Goal: Task Accomplishment & Management: Use online tool/utility

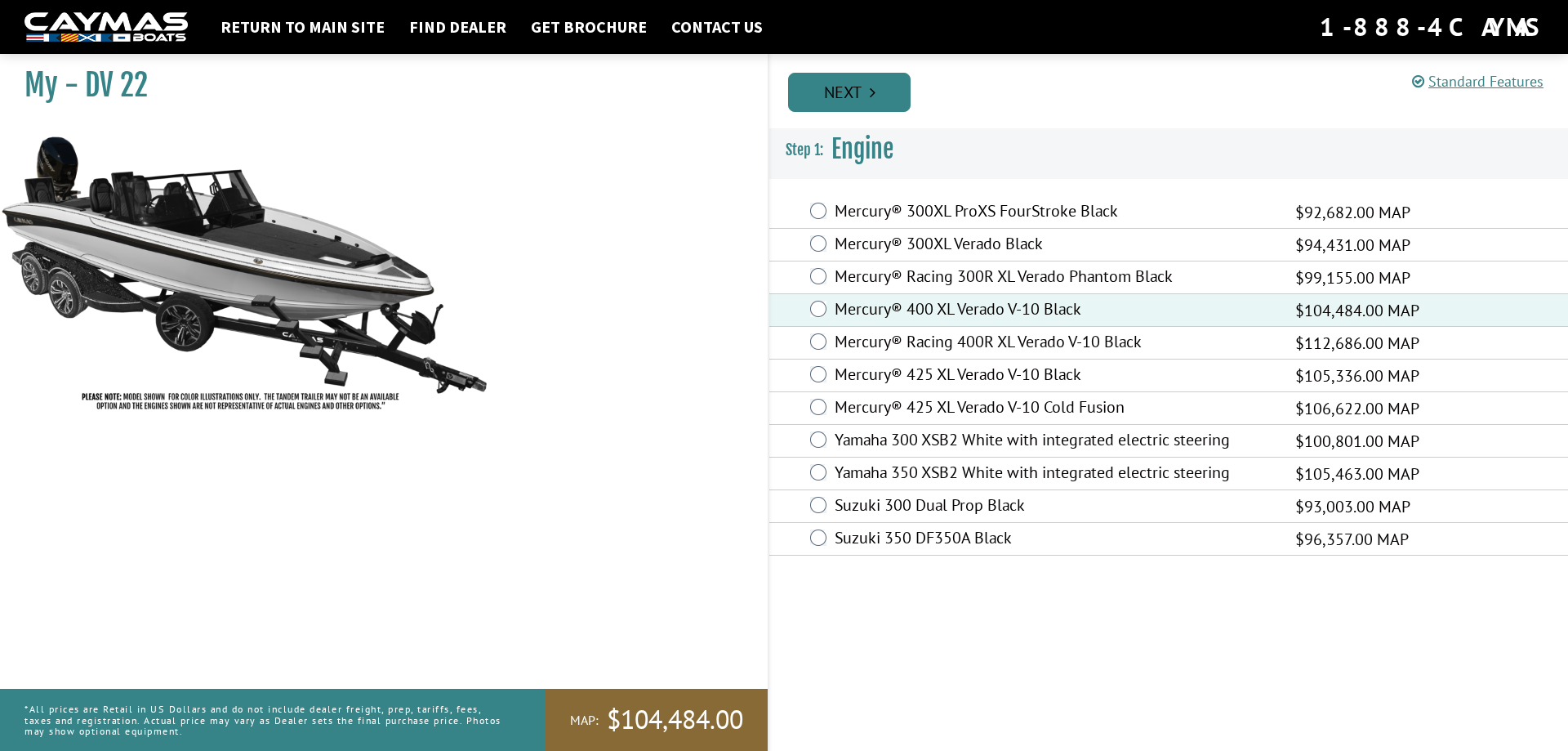
click at [863, 95] on link "Next" at bounding box center [849, 92] width 123 height 40
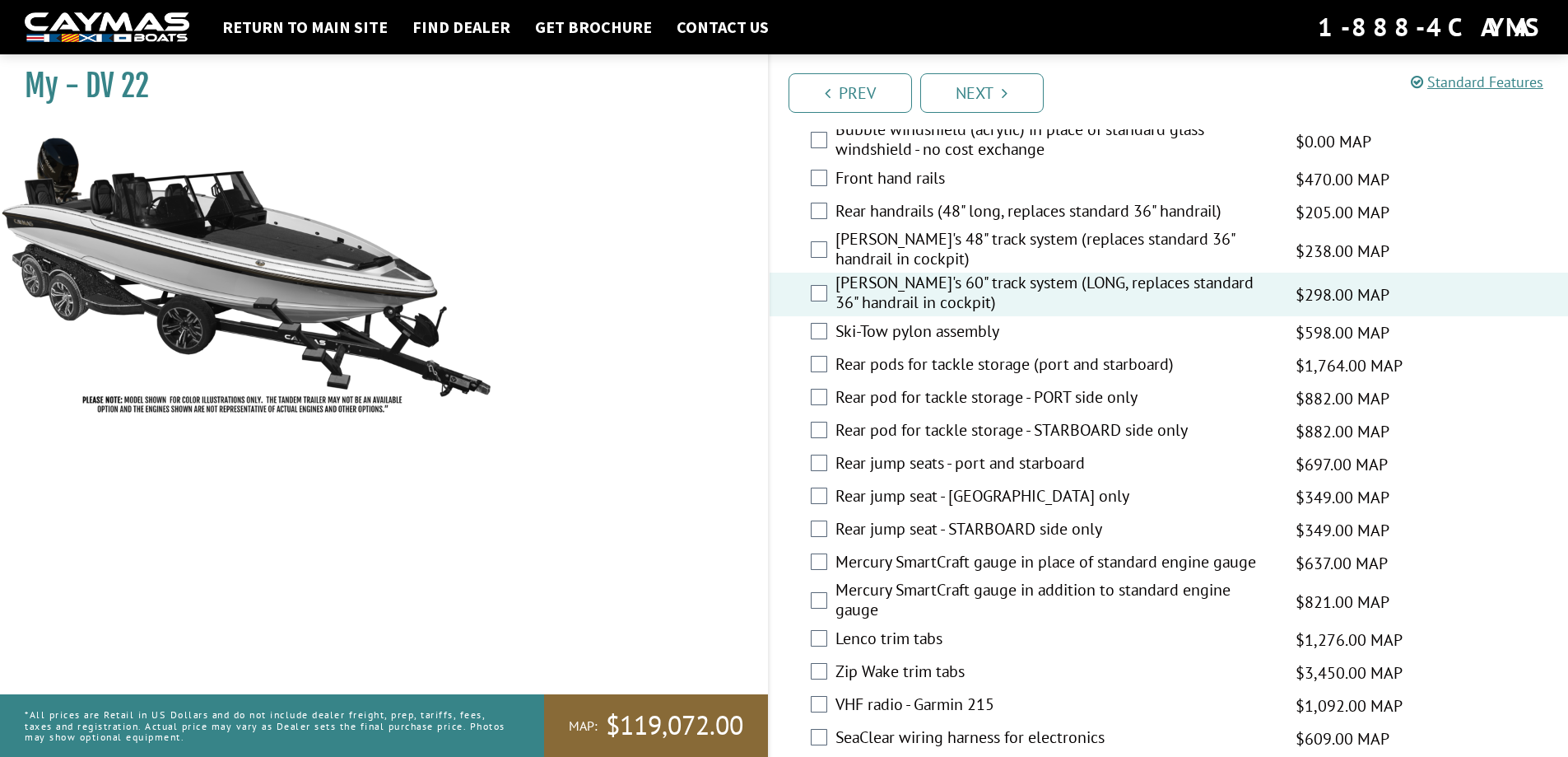
scroll to position [2636, 0]
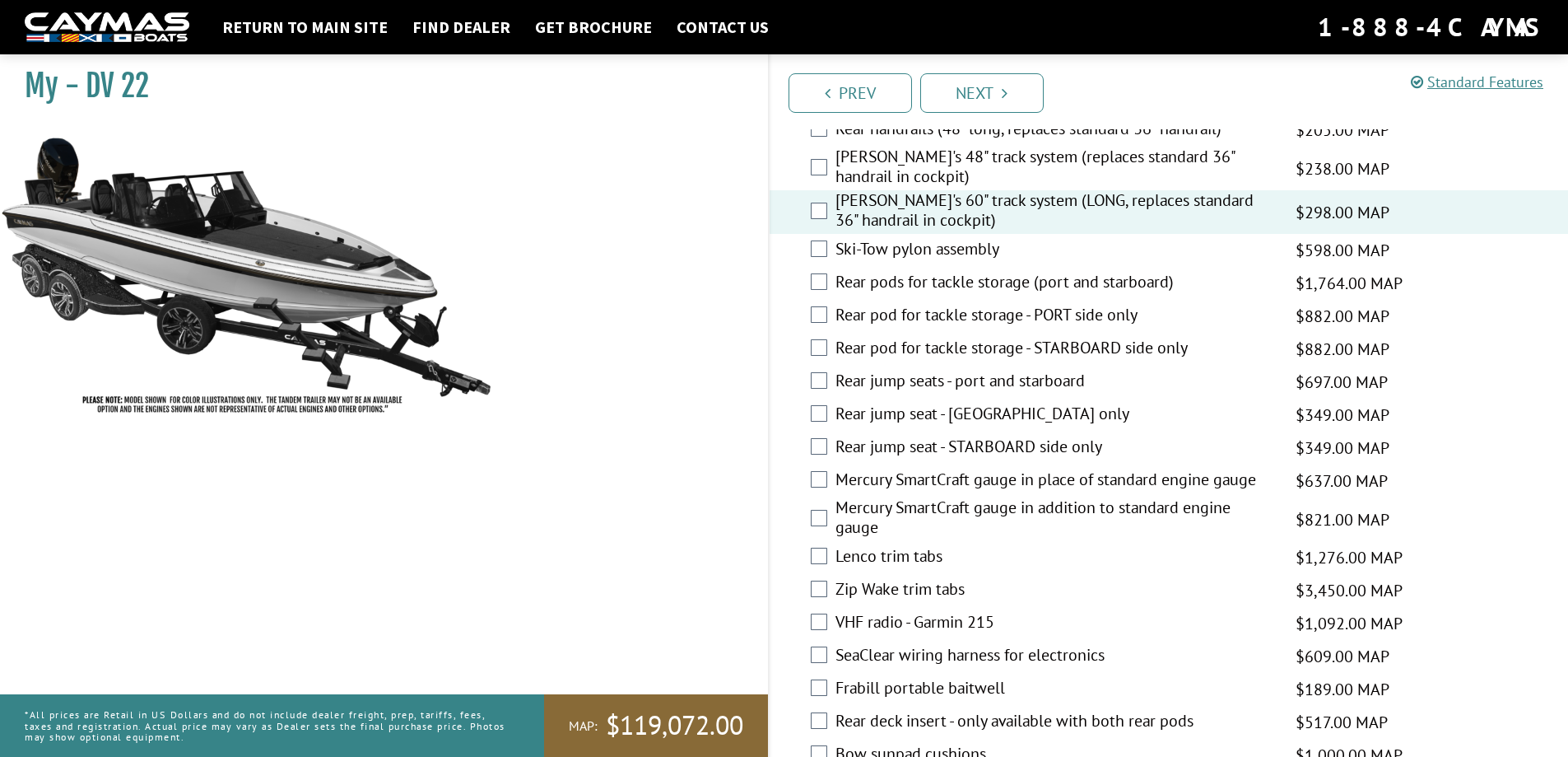
click at [827, 559] on div "Lenco trim tabs $1,276.00 MAP $1,506.00 MSRP" at bounding box center [1170, 558] width 800 height 33
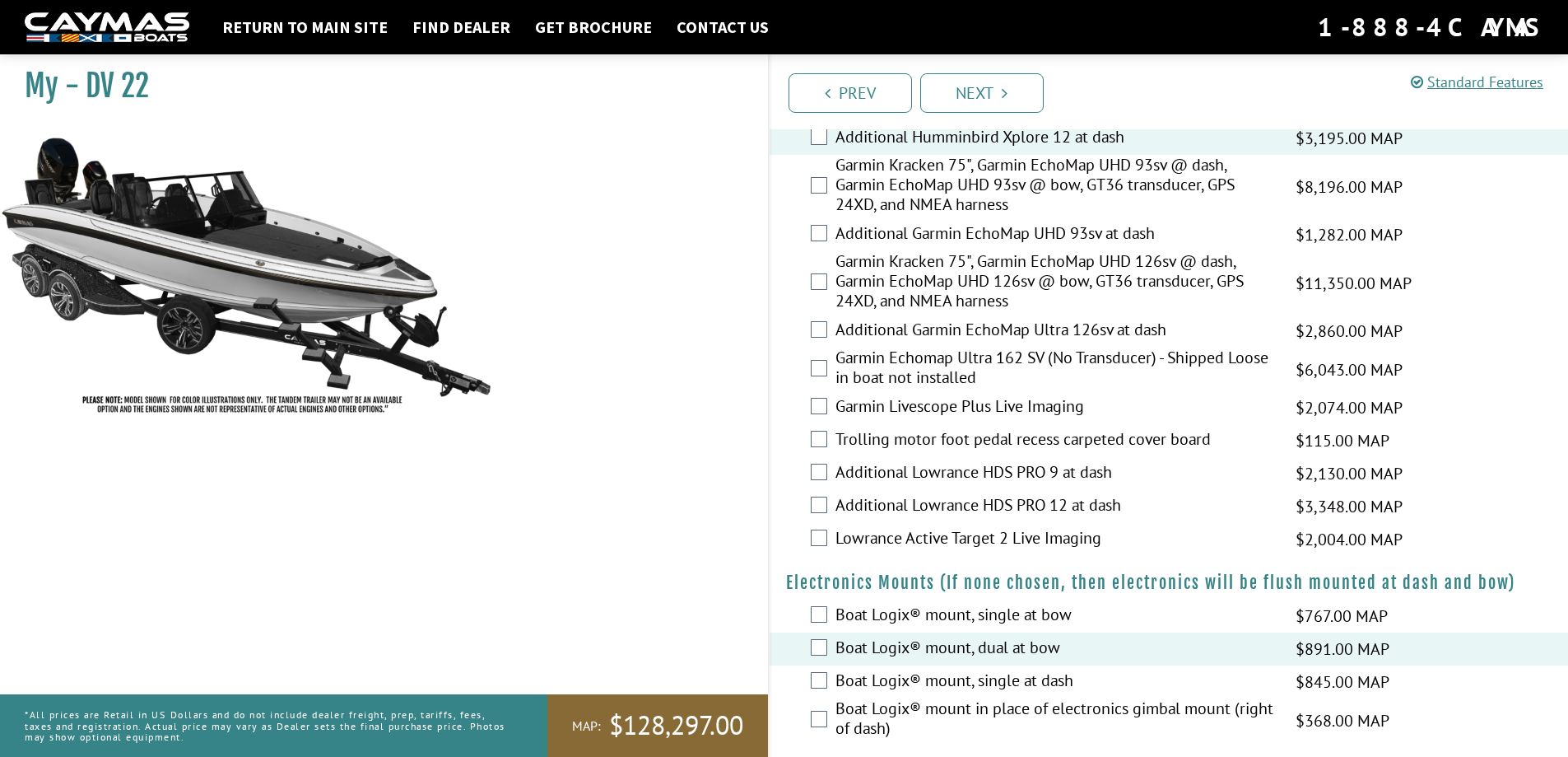
scroll to position [823, 0]
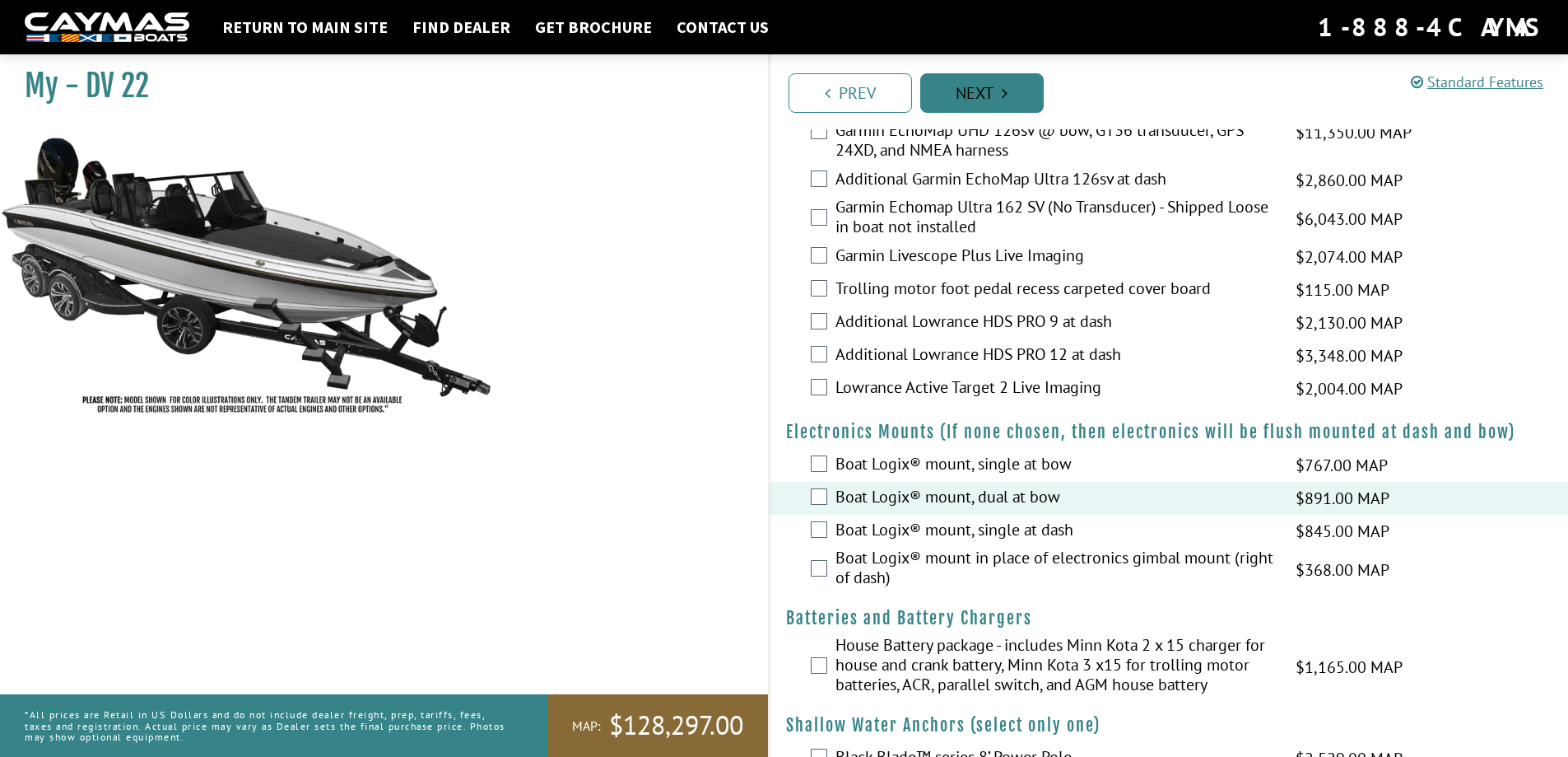
click at [981, 83] on link "Next" at bounding box center [981, 93] width 124 height 40
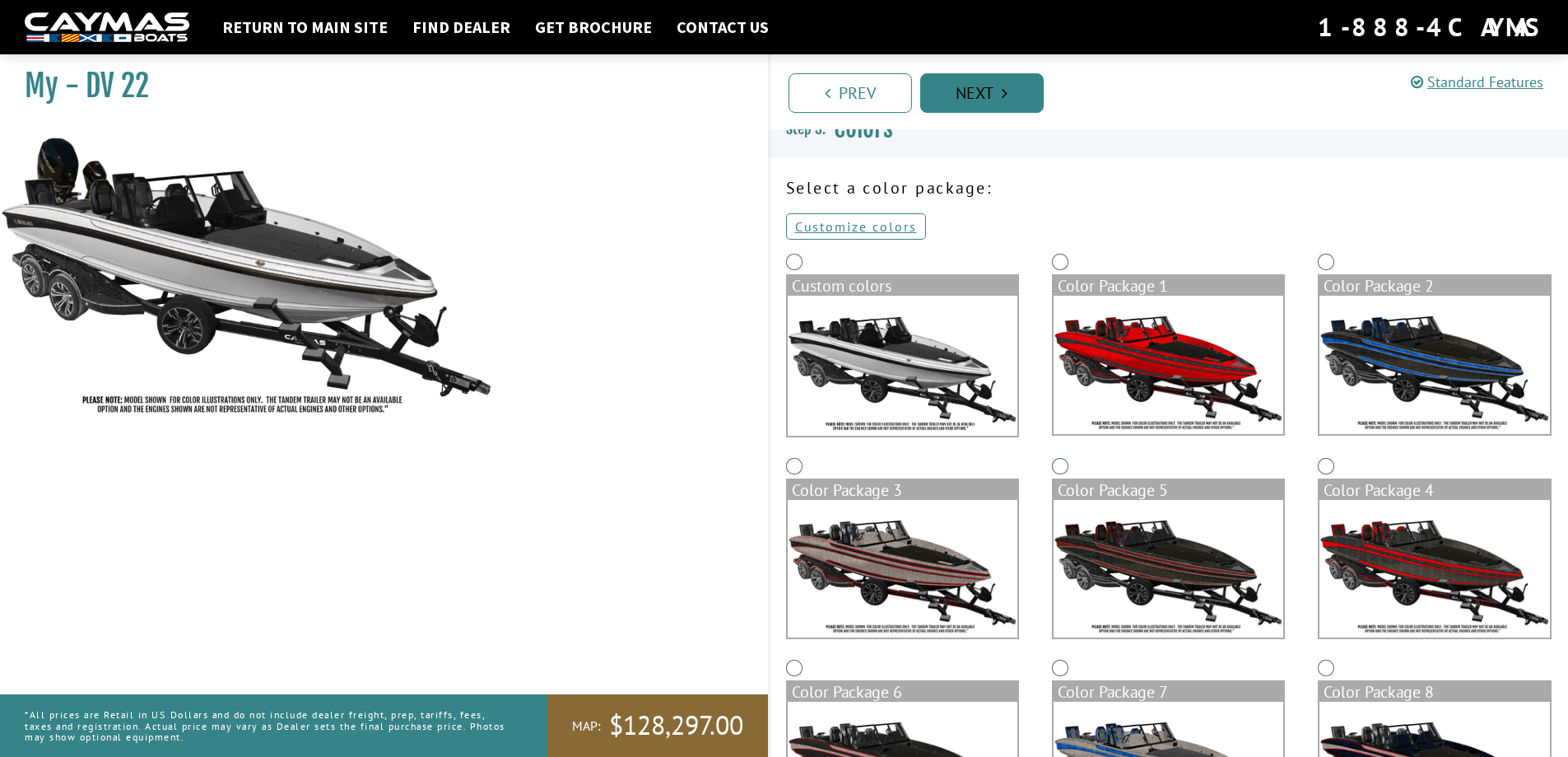
scroll to position [0, 0]
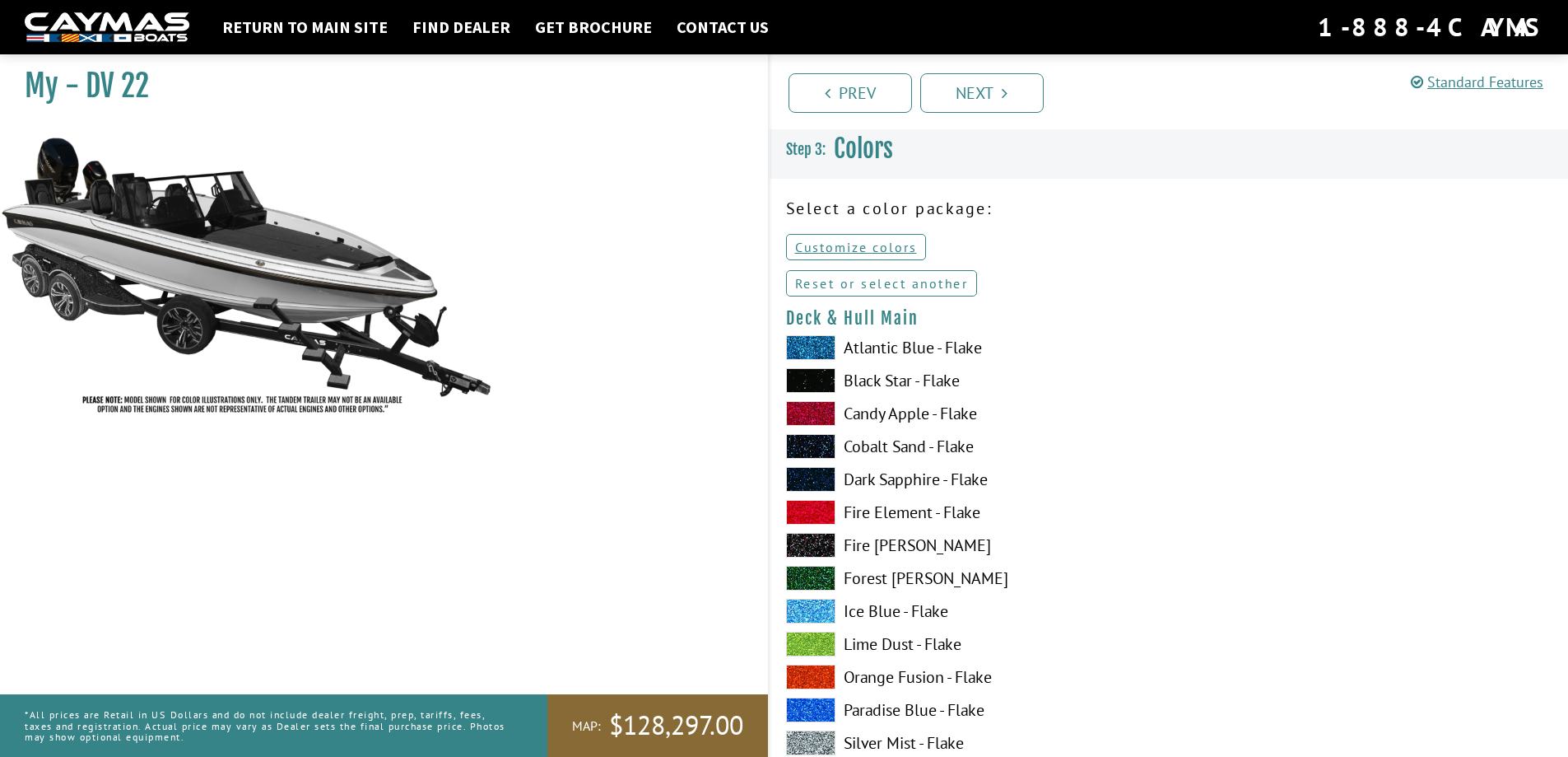
click at [889, 282] on link "Reset or select another" at bounding box center [882, 284] width 192 height 27
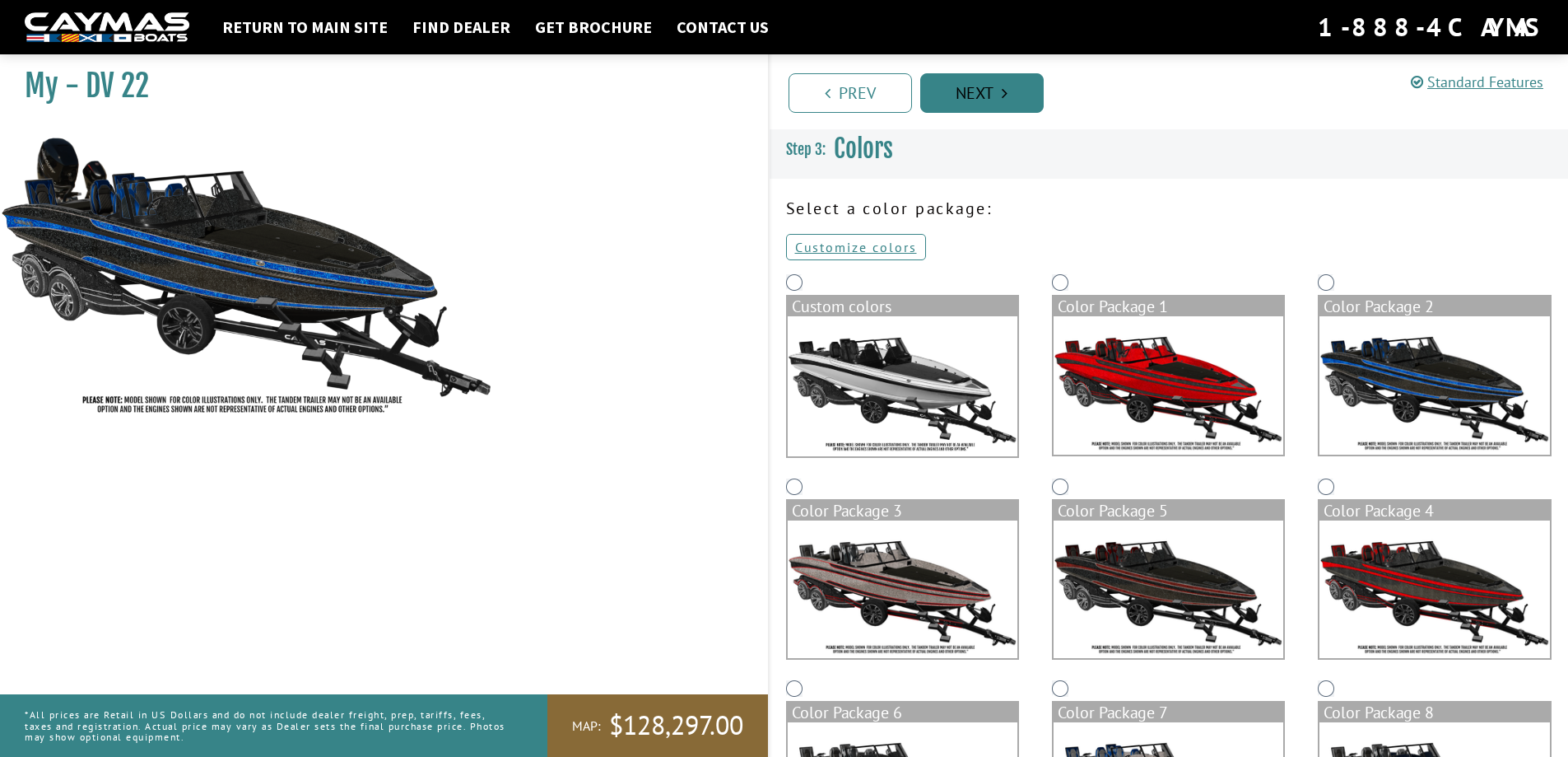
click at [982, 90] on link "Next" at bounding box center [981, 93] width 124 height 40
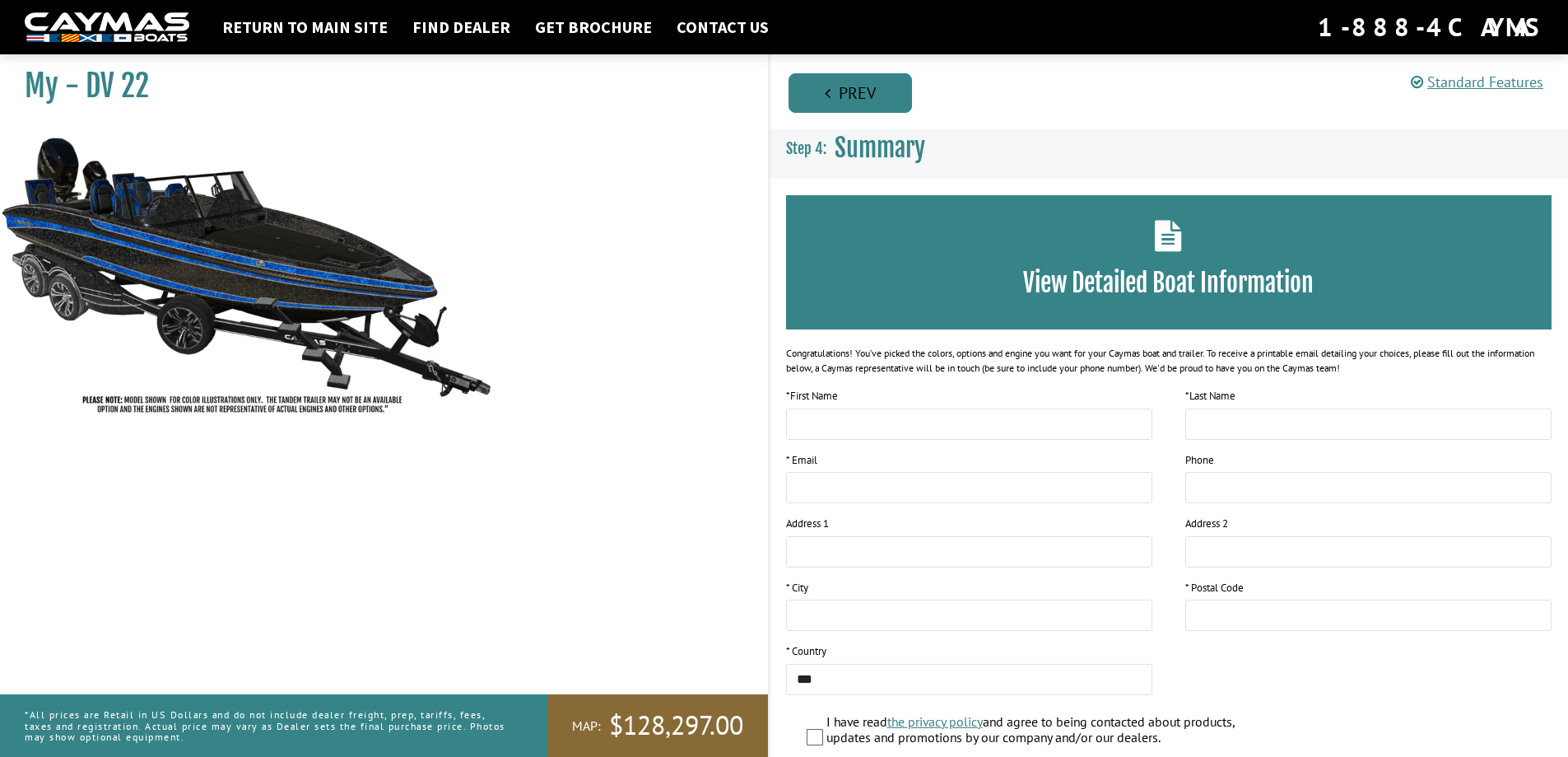
click at [822, 90] on link "Prev" at bounding box center [850, 93] width 124 height 40
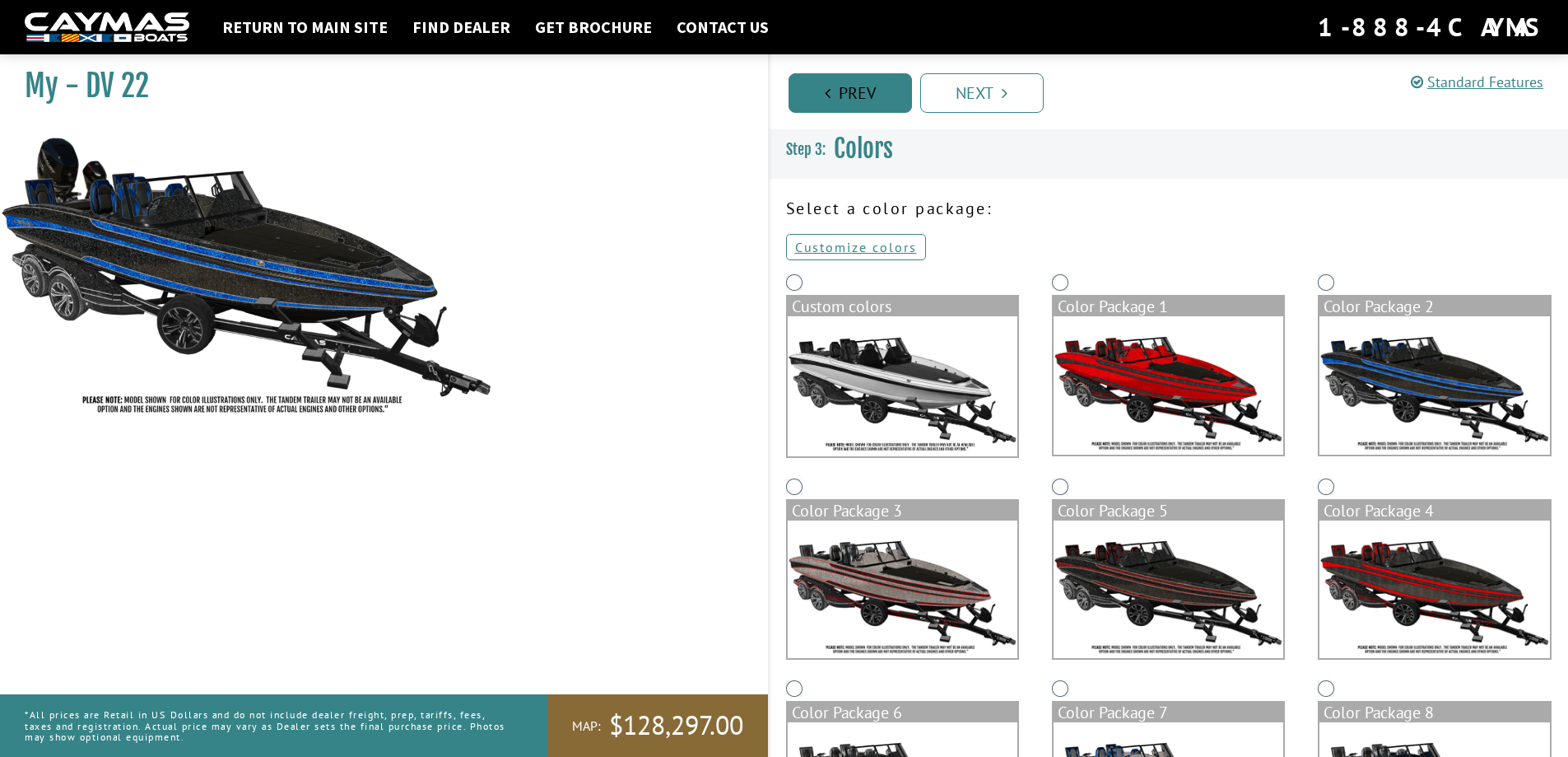
click at [870, 100] on link "Prev" at bounding box center [850, 93] width 124 height 40
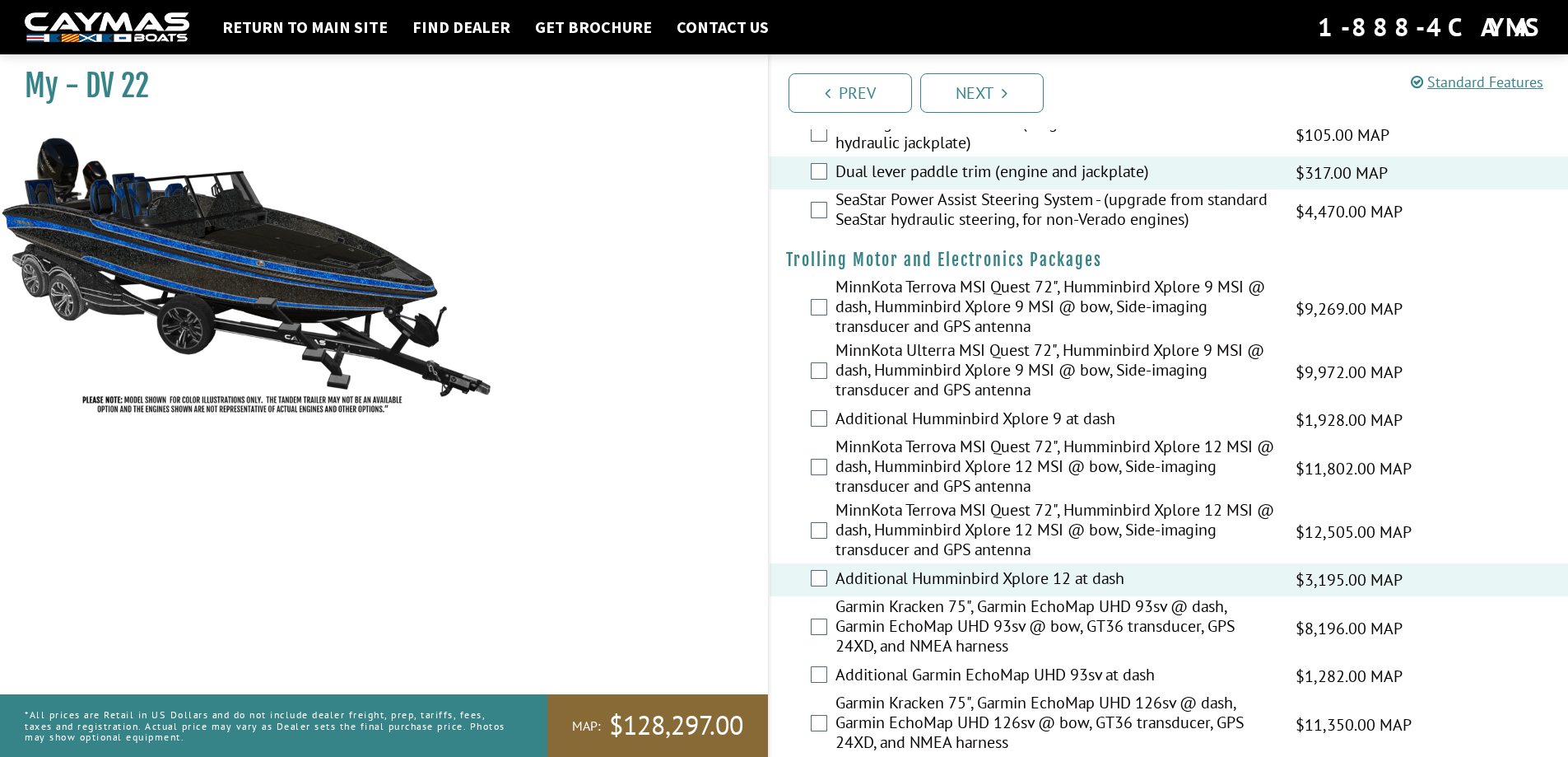
scroll to position [82, 0]
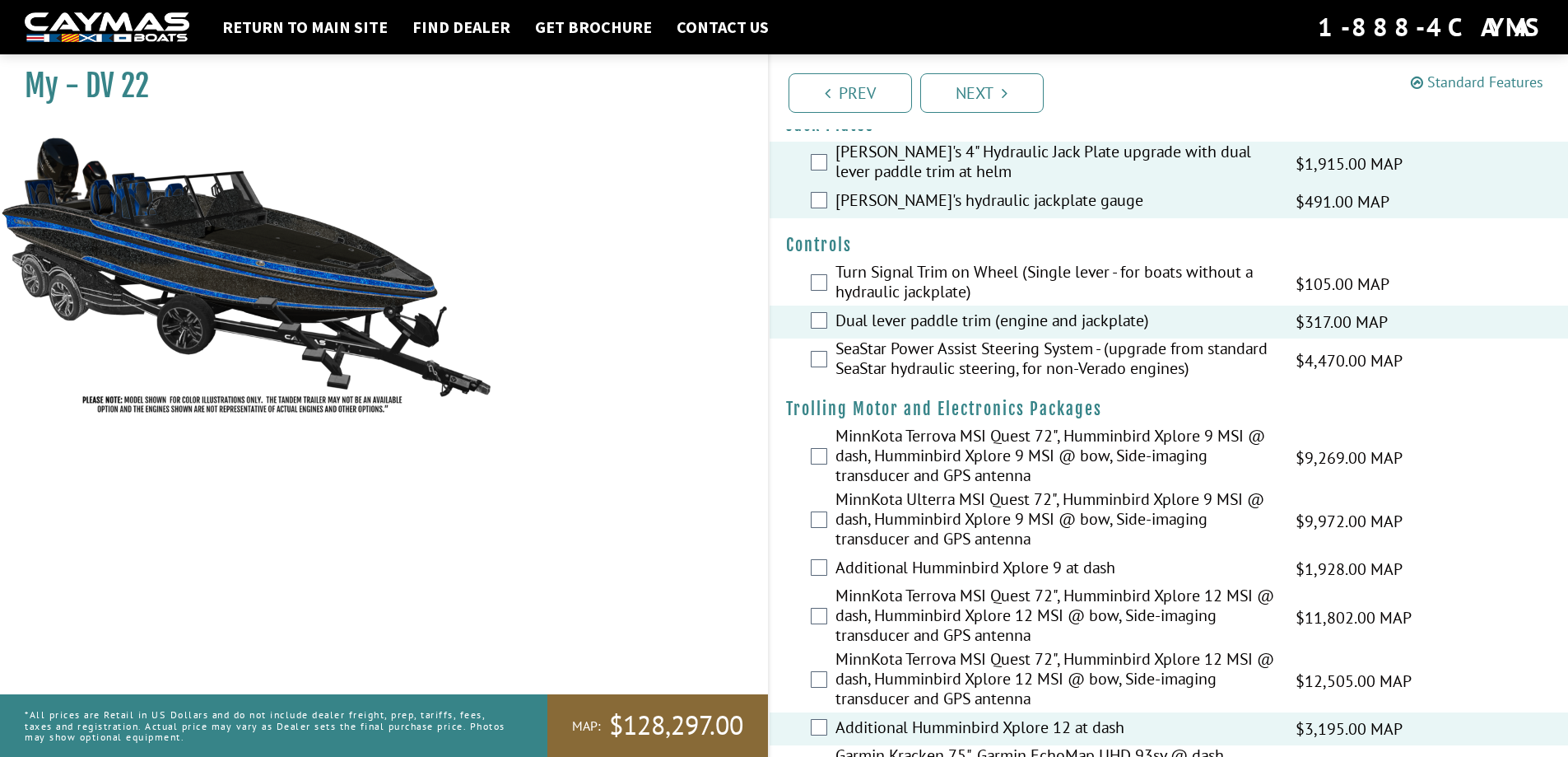
click at [1491, 78] on link "Standard Features" at bounding box center [1478, 81] width 133 height 19
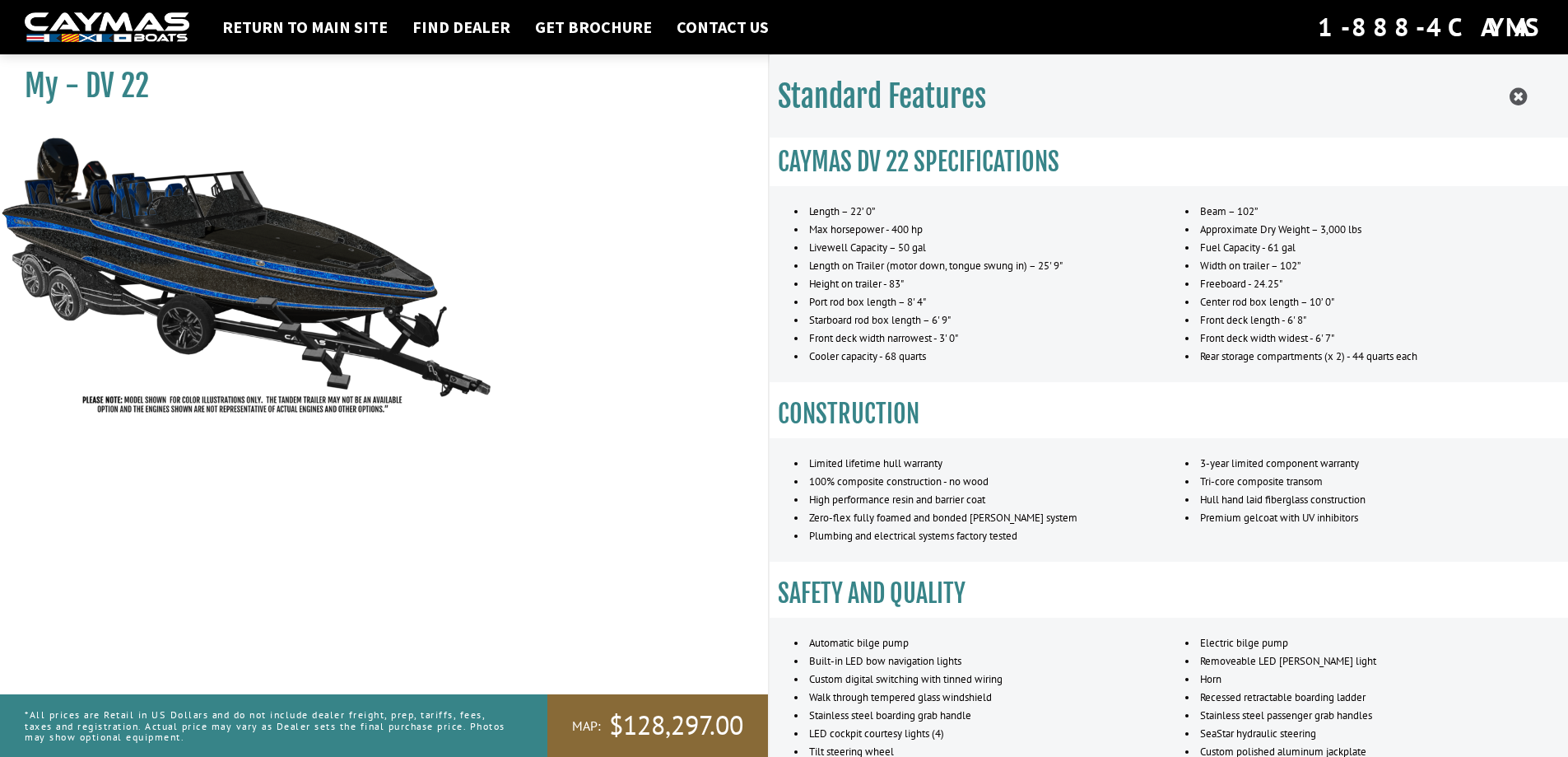
scroll to position [0, 0]
click at [1522, 94] on icon at bounding box center [1518, 96] width 17 height 21
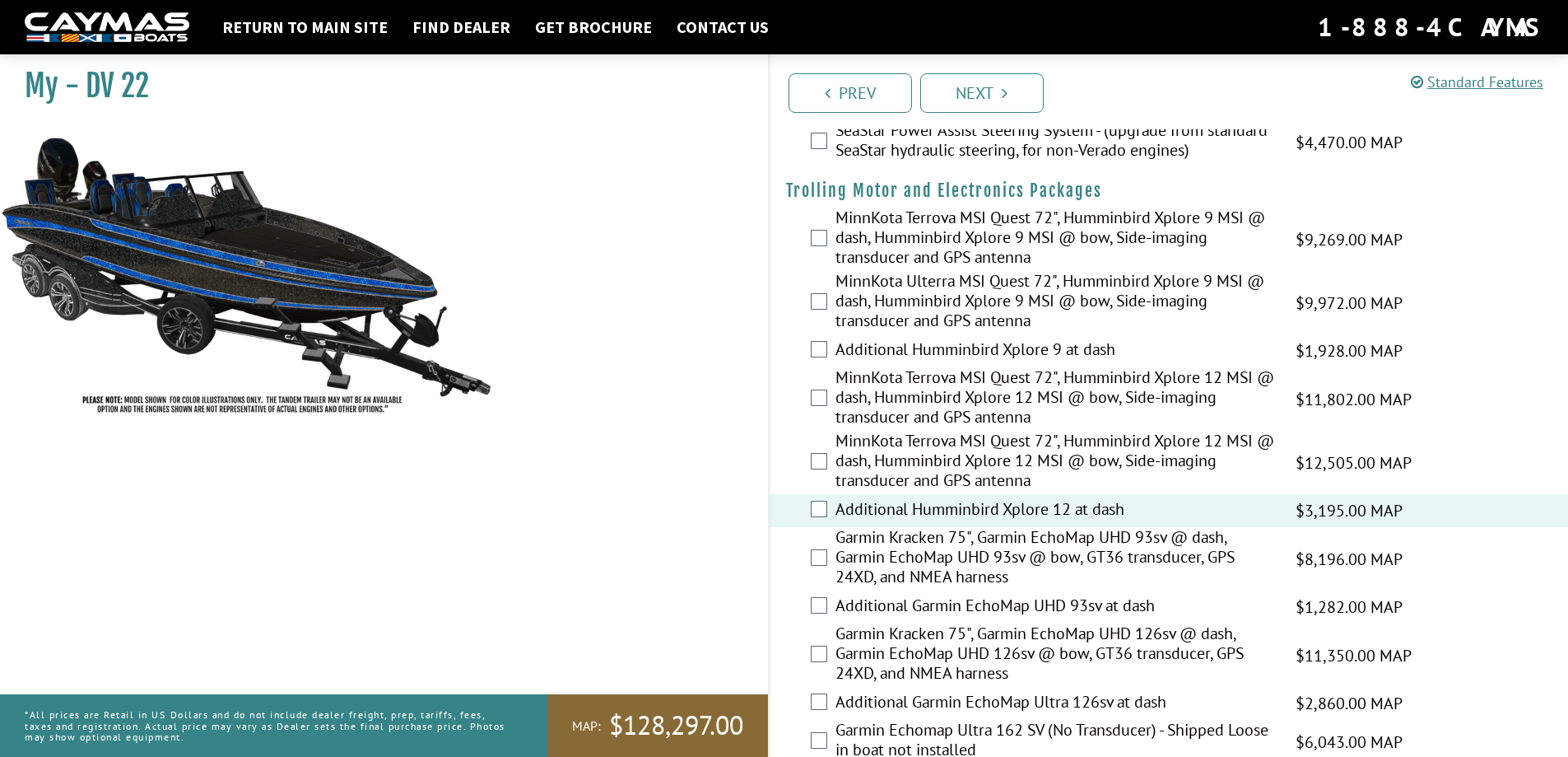
scroll to position [330, 0]
